Goal: Contribute content: Add original content to the website for others to see

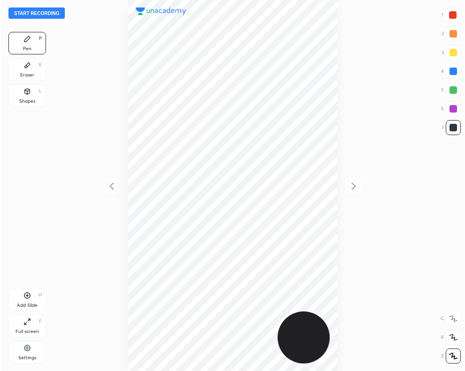
scroll to position [371, 315]
click at [50, 10] on button "Start recording" at bounding box center [36, 13] width 56 height 11
click at [451, 17] on div at bounding box center [453, 15] width 8 height 8
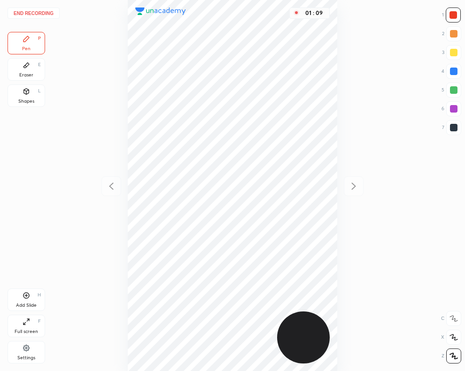
drag, startPoint x: 452, startPoint y: 114, endPoint x: 447, endPoint y: 120, distance: 7.7
click at [452, 114] on div at bounding box center [453, 108] width 15 height 15
click at [23, 296] on icon at bounding box center [26, 296] width 6 height 6
click at [455, 90] on div at bounding box center [454, 90] width 8 height 8
click at [114, 186] on icon at bounding box center [111, 186] width 11 height 11
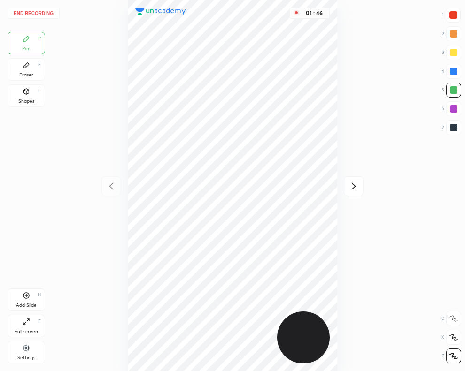
click at [112, 191] on div "01 : 46" at bounding box center [232, 185] width 315 height 371
click at [453, 12] on div at bounding box center [453, 15] width 8 height 8
click at [354, 184] on icon at bounding box center [353, 186] width 11 height 11
click at [44, 12] on button "End recording" at bounding box center [34, 13] width 52 height 11
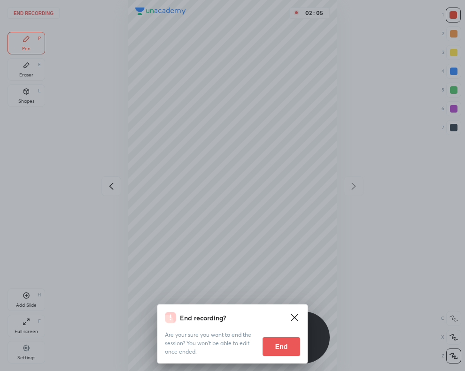
click at [280, 346] on button "End" at bounding box center [281, 347] width 38 height 19
